Goal: Task Accomplishment & Management: Manage account settings

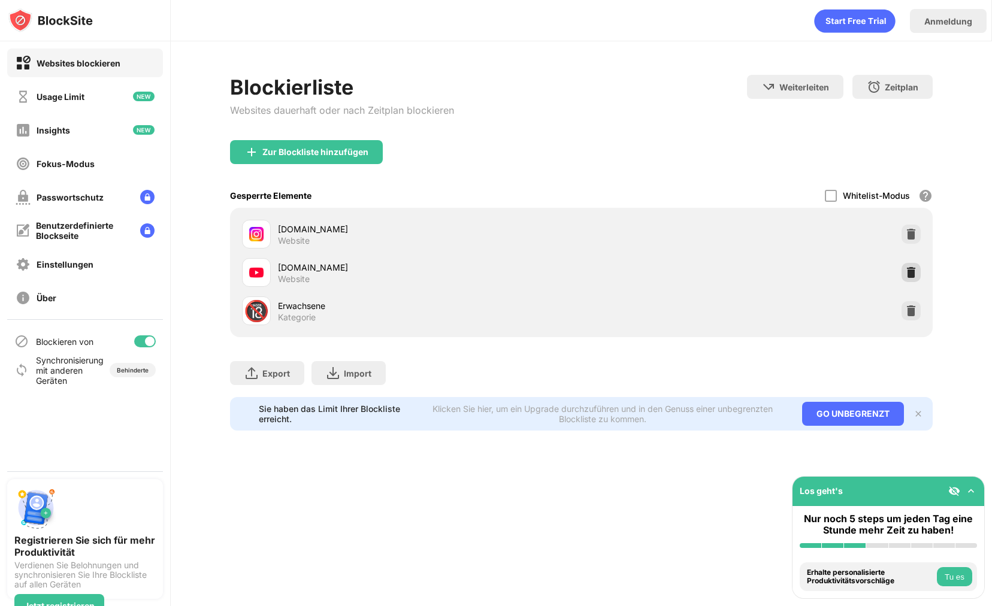
click at [905, 268] on img at bounding box center [911, 273] width 12 height 12
